Goal: Task Accomplishment & Management: Manage account settings

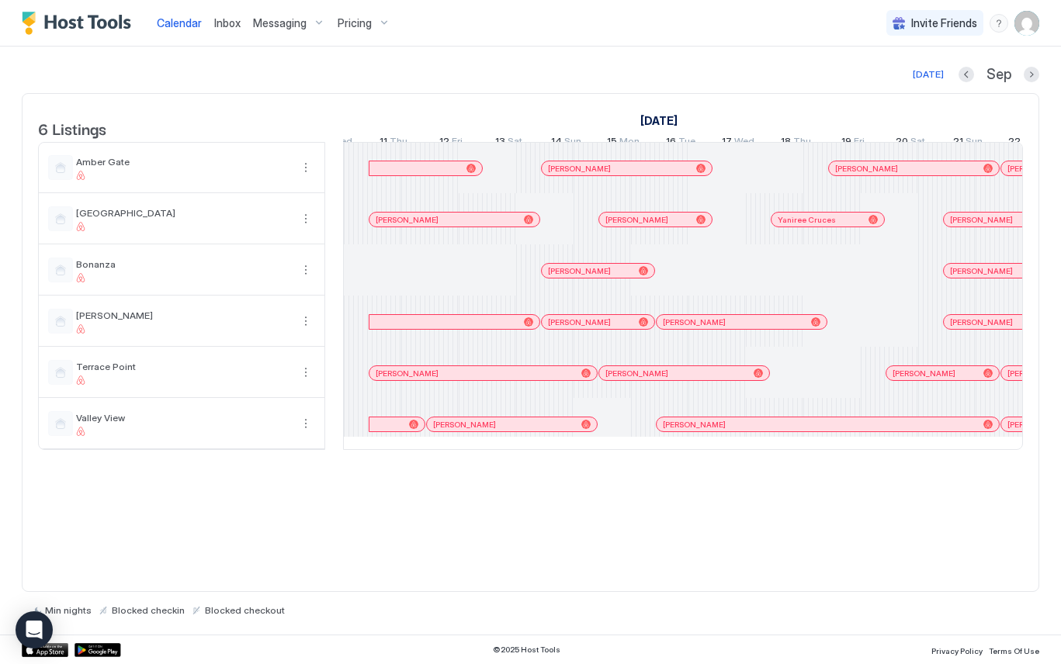
scroll to position [0, 1299]
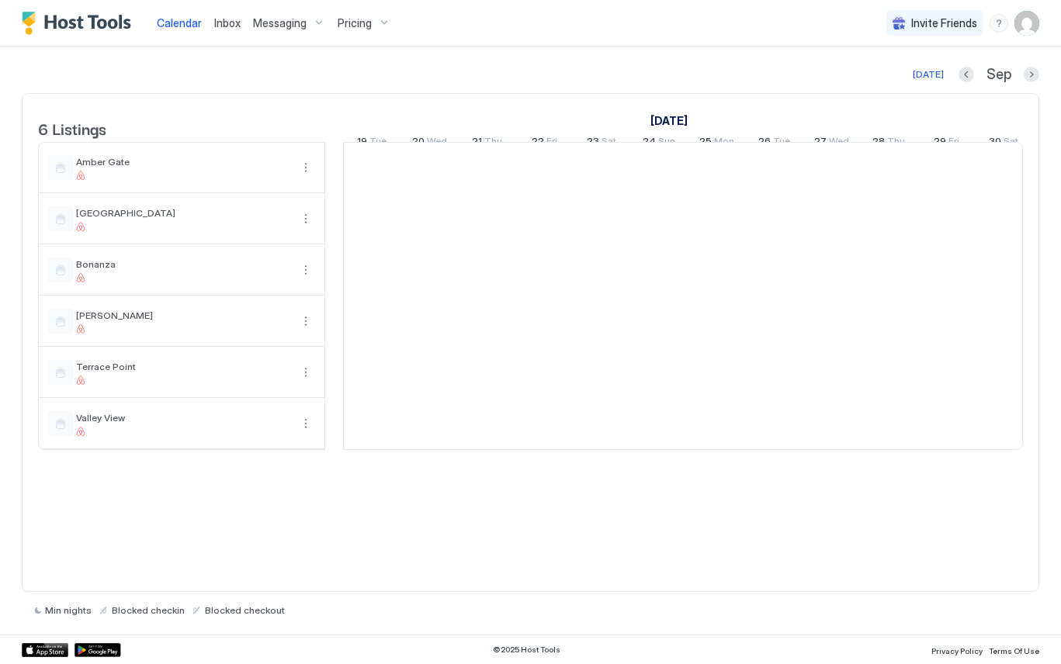
scroll to position [0, 862]
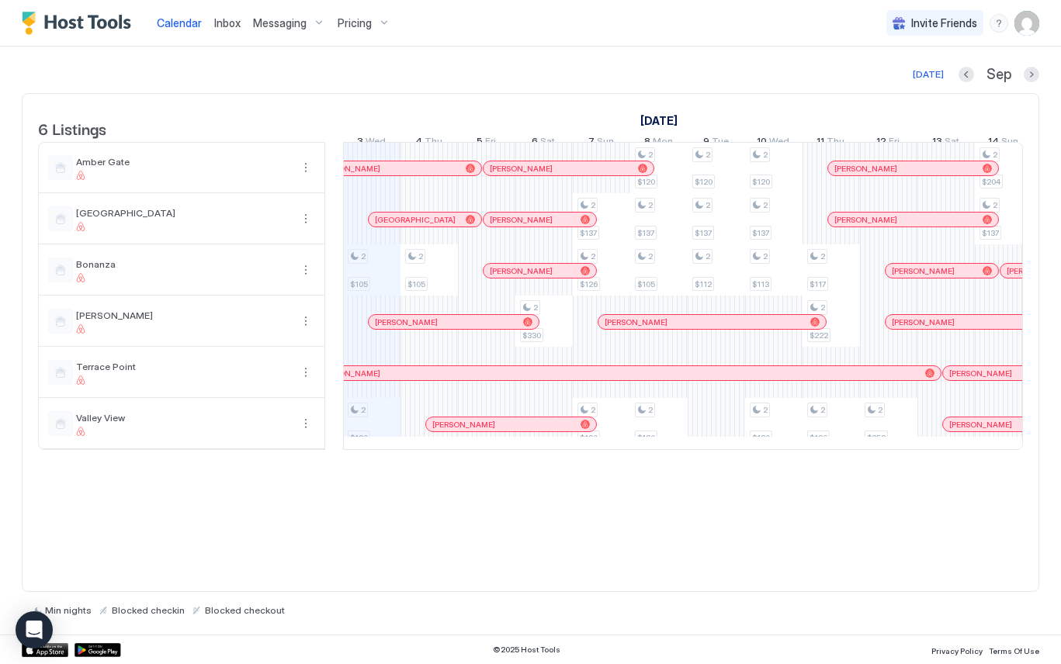
click at [303, 15] on div "Messaging" at bounding box center [289, 23] width 85 height 26
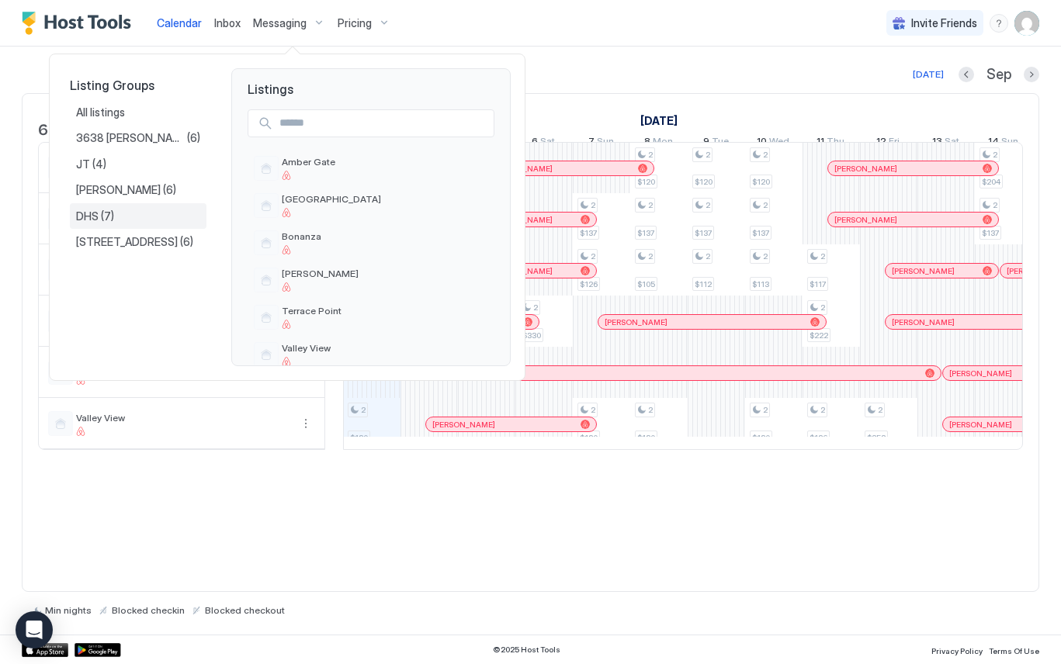
click at [116, 215] on div "DHS (7)" at bounding box center [138, 217] width 124 height 14
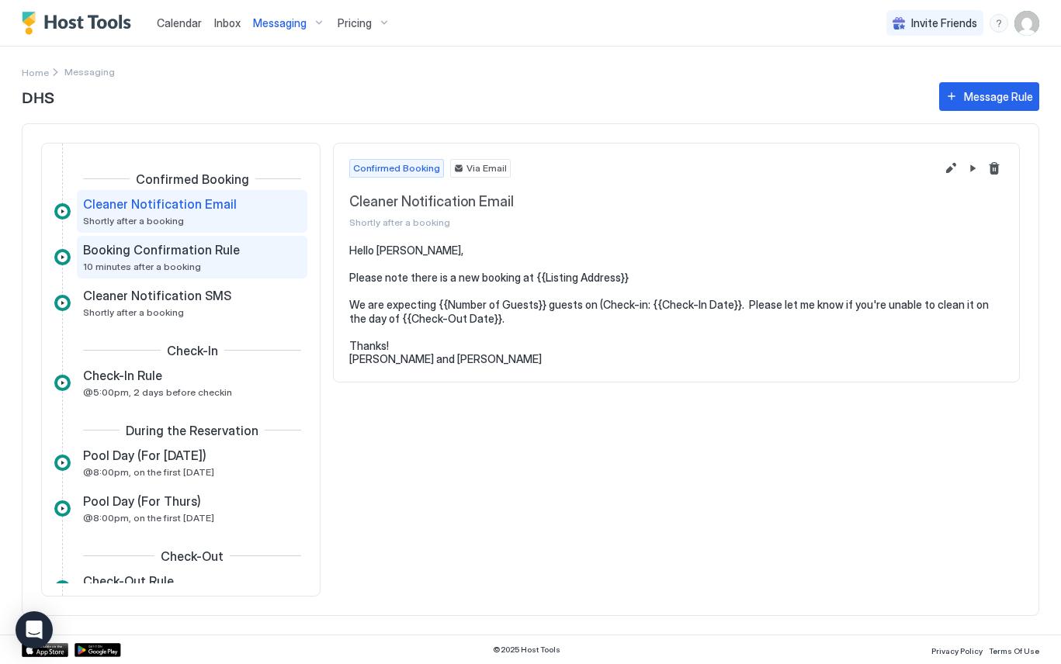
scroll to position [2, 0]
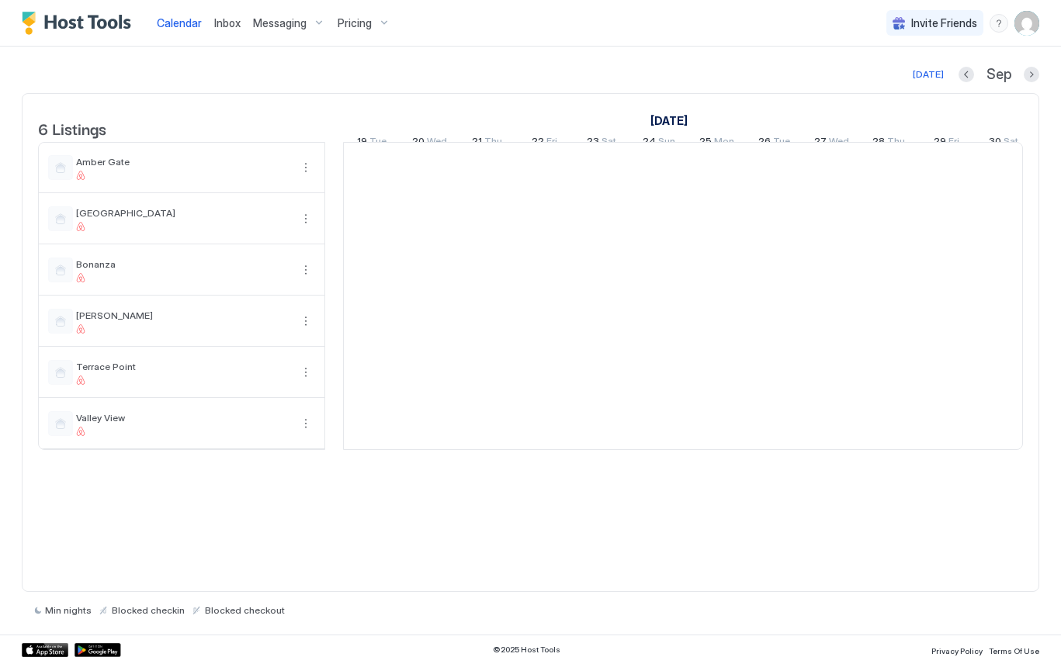
scroll to position [0, 862]
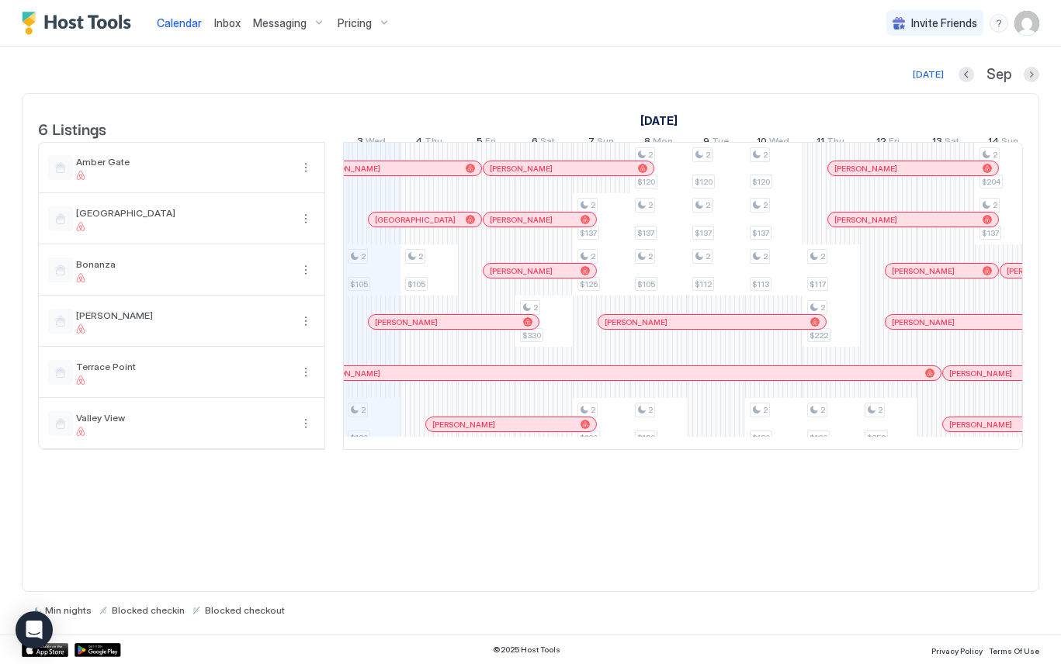
click at [300, 26] on span "Messaging" at bounding box center [280, 23] width 54 height 14
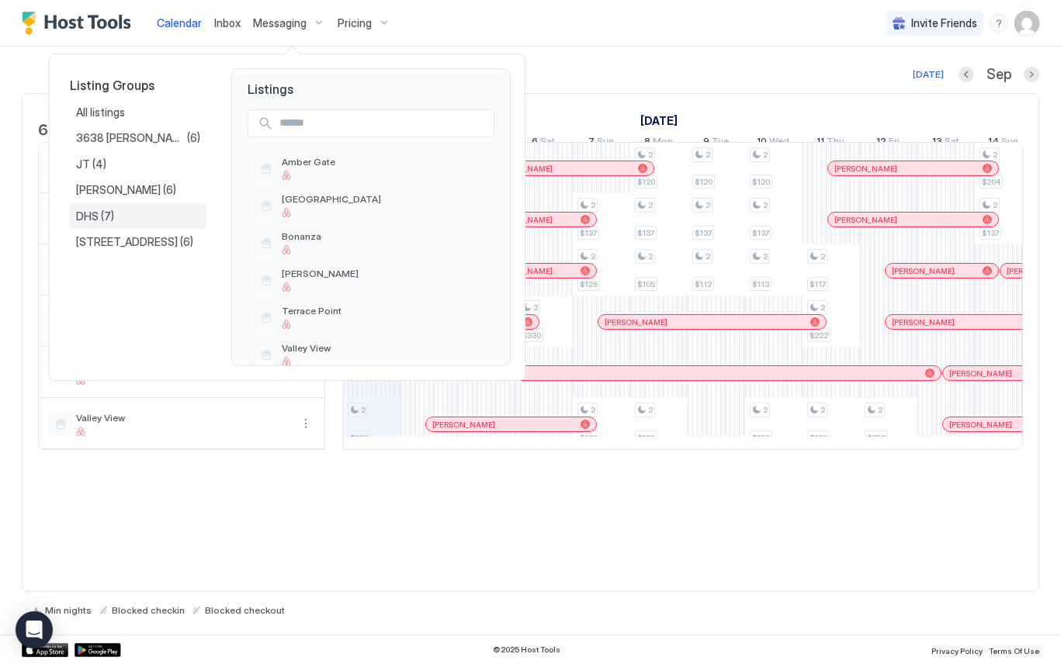
click at [158, 206] on div "DHS (7)" at bounding box center [138, 216] width 137 height 26
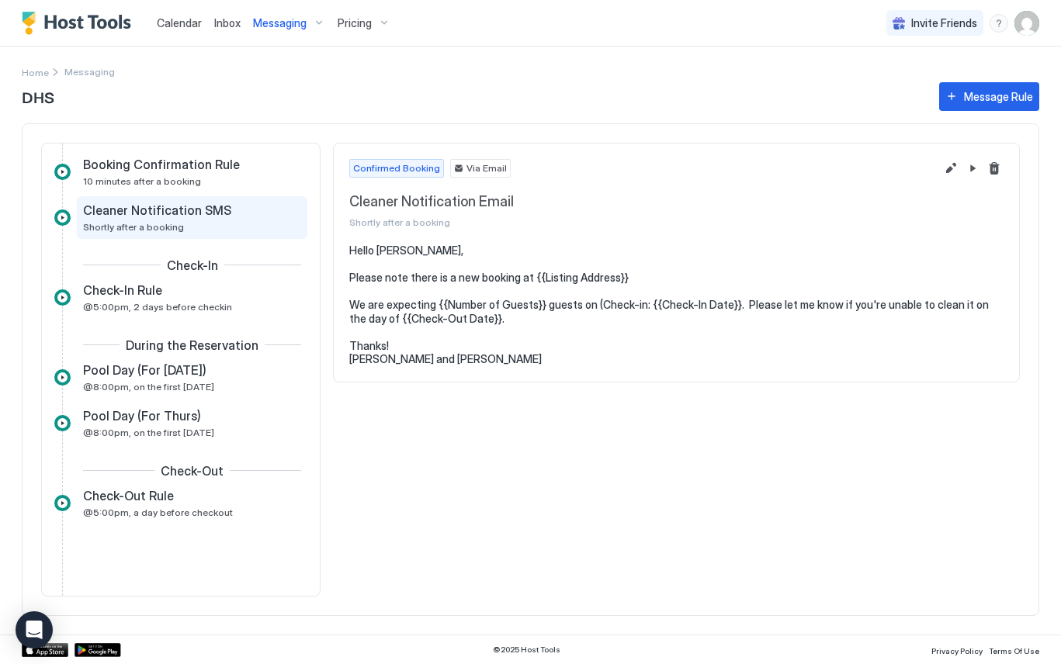
scroll to position [100, 0]
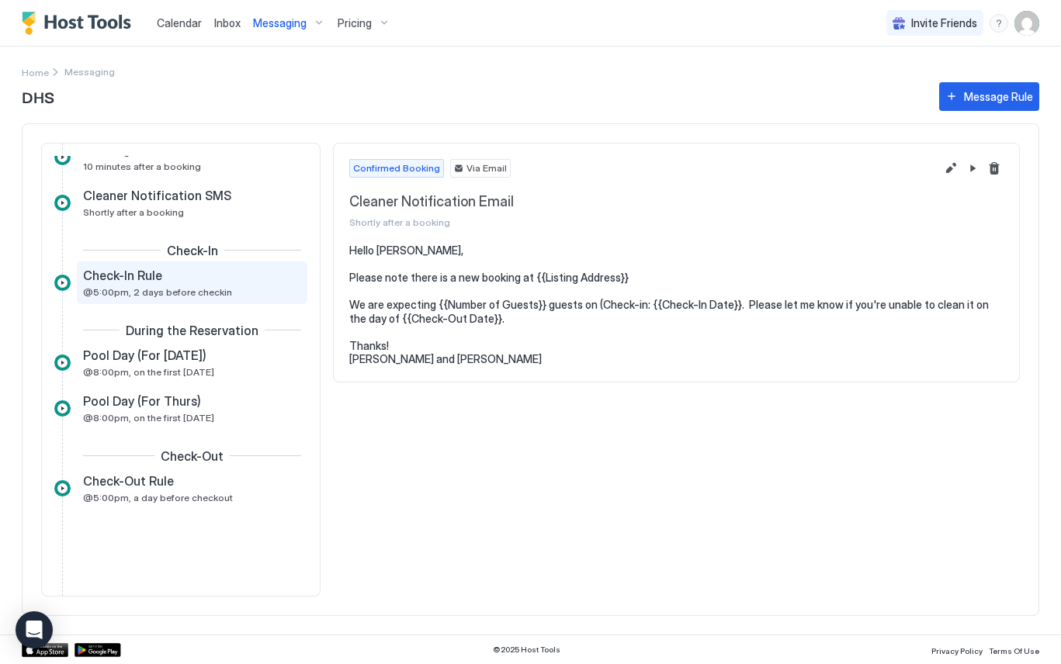
click at [176, 294] on span "@5:00pm, 2 days before checkin" at bounding box center [157, 292] width 149 height 12
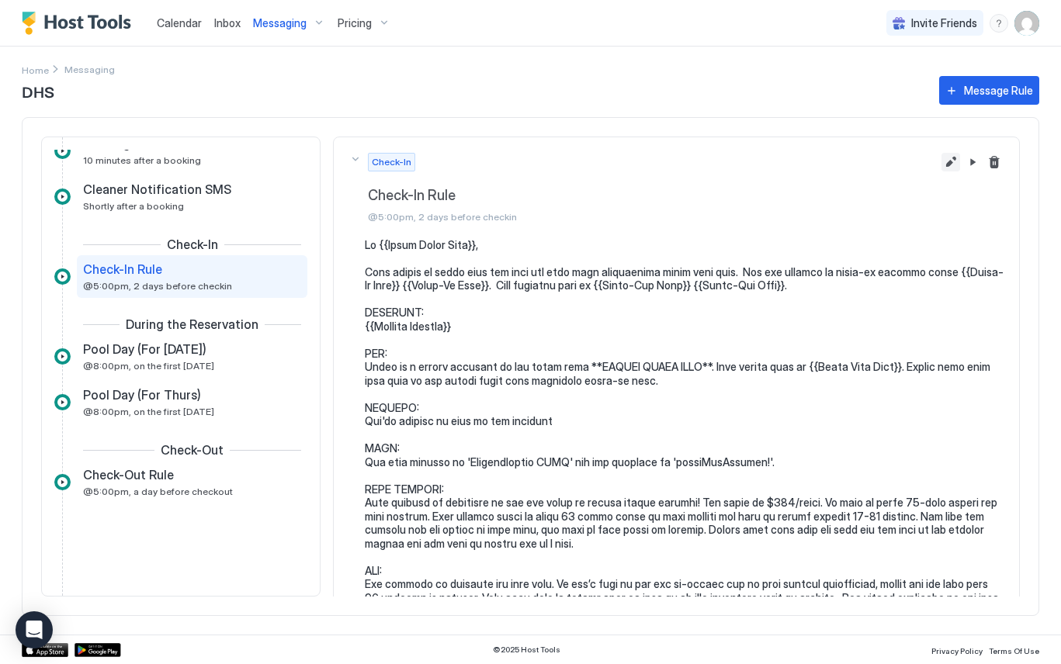
click at [945, 166] on button "Edit message rule" at bounding box center [950, 162] width 19 height 19
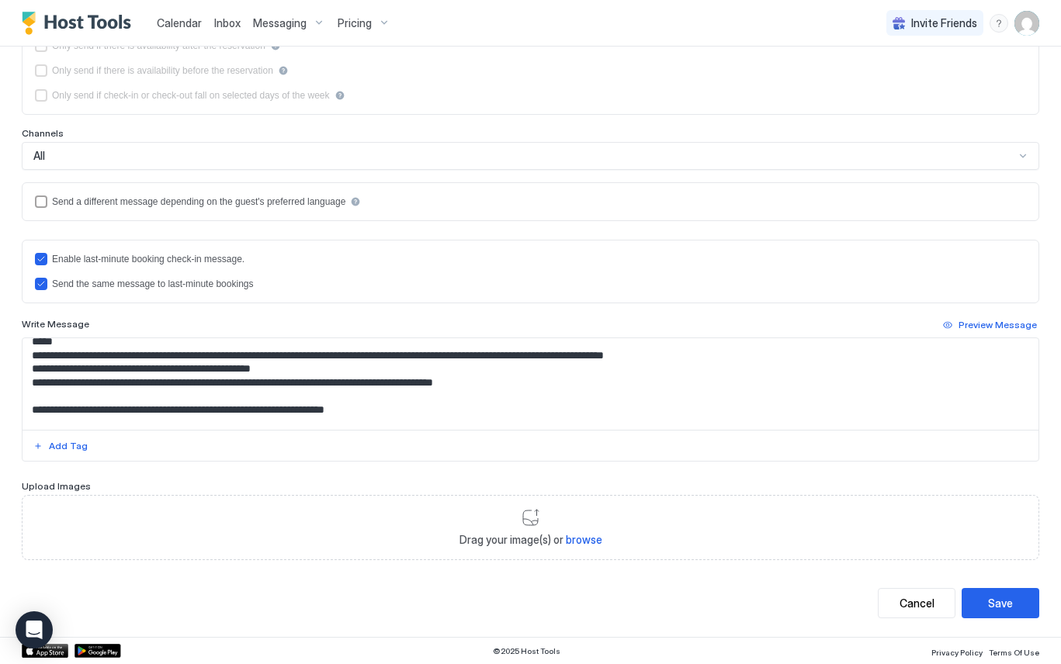
scroll to position [529, 0]
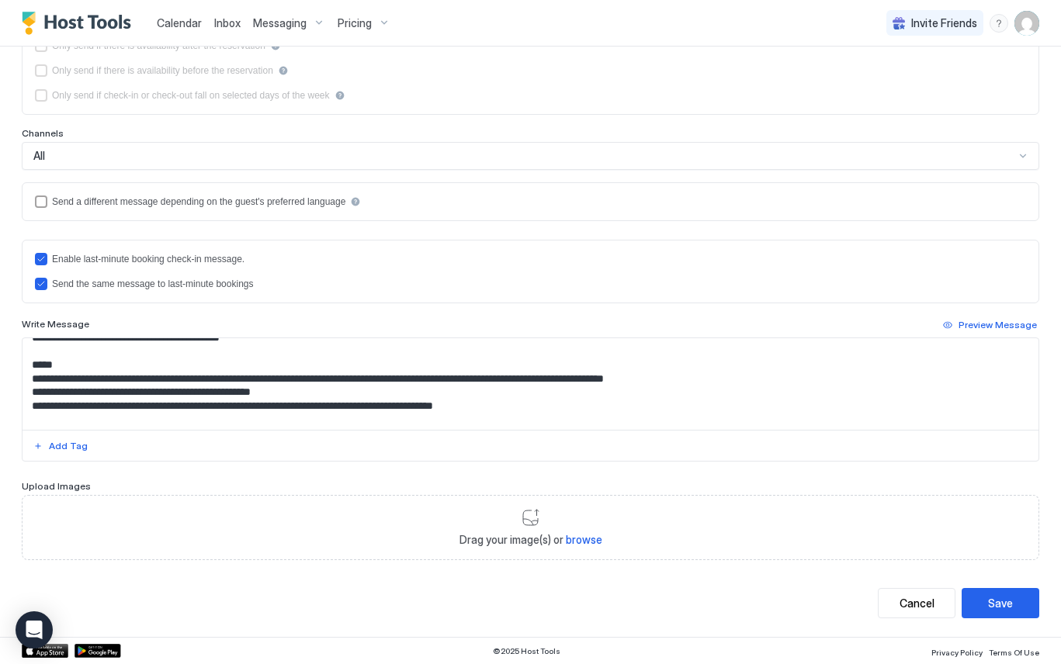
click at [114, 362] on textarea "Input Field" at bounding box center [531, 384] width 1016 height 92
click at [155, 368] on textarea "Input Field" at bounding box center [531, 384] width 1016 height 92
type textarea "**********"
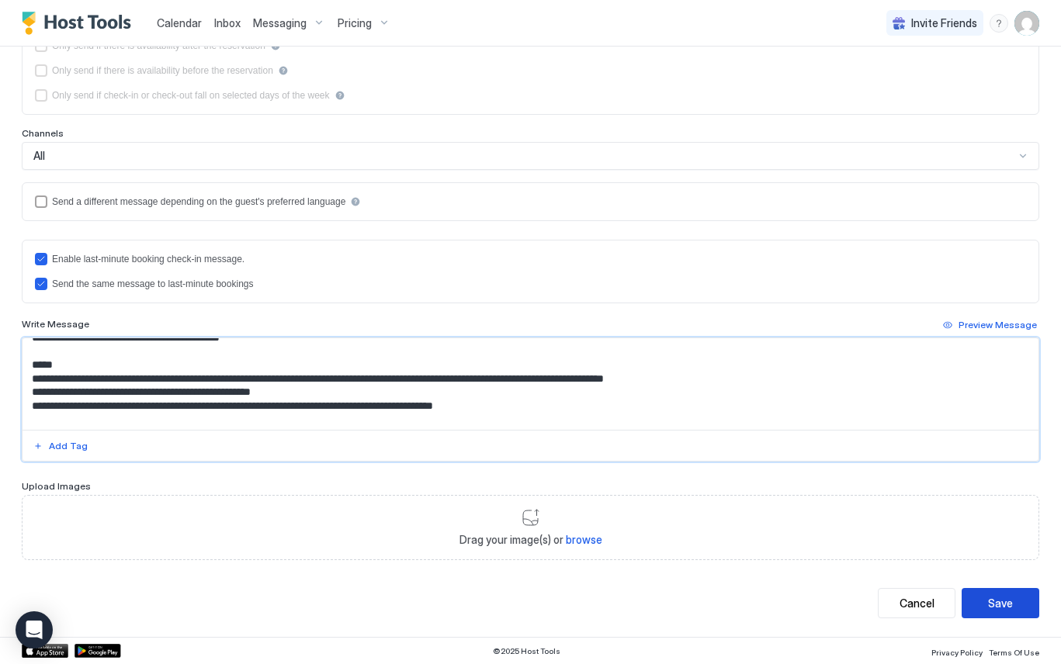
click at [1013, 601] on button "Save" at bounding box center [1001, 603] width 78 height 30
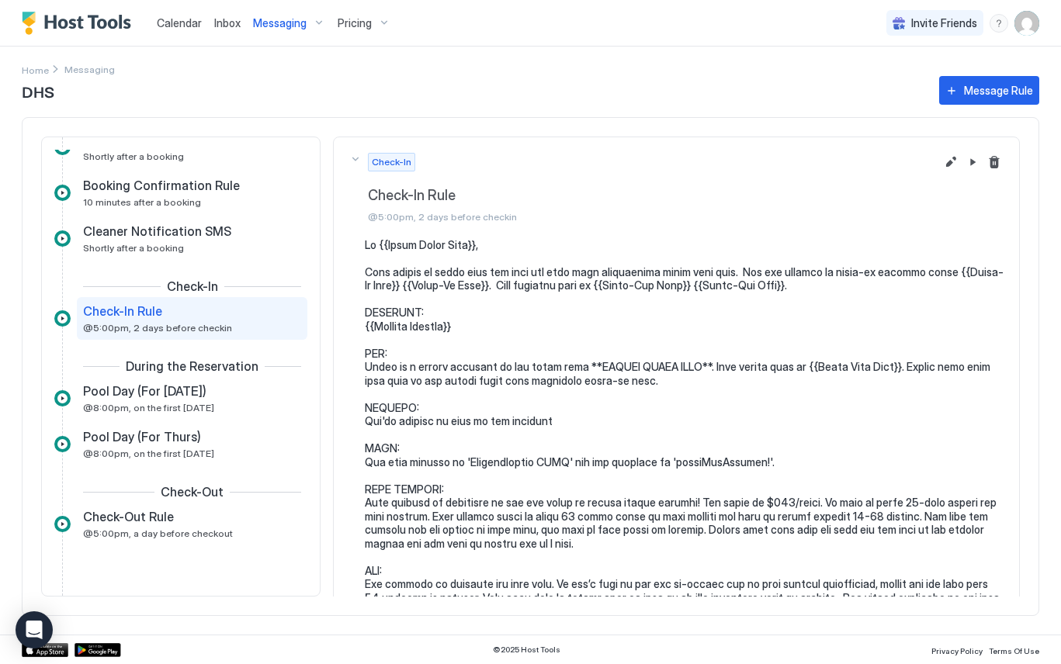
scroll to position [101, 0]
